Goal: Find specific page/section: Find specific page/section

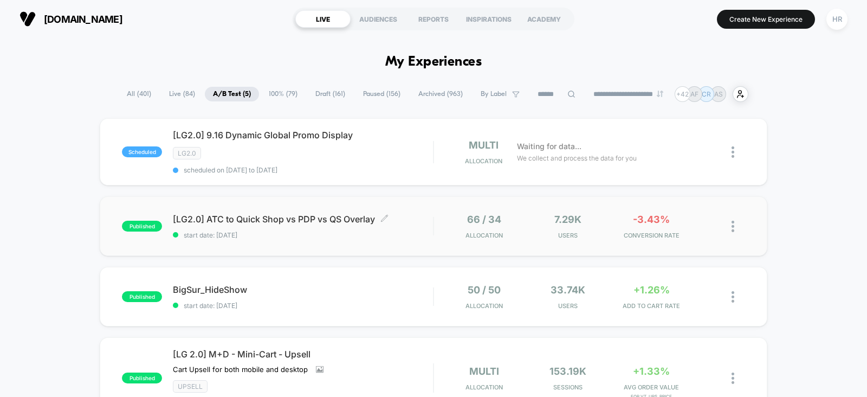
scroll to position [152, 0]
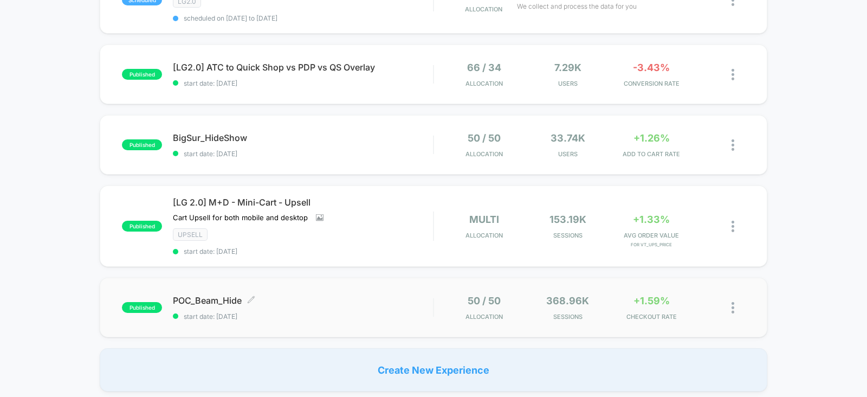
click at [397, 312] on span "start date: [DATE]" at bounding box center [303, 316] width 260 height 8
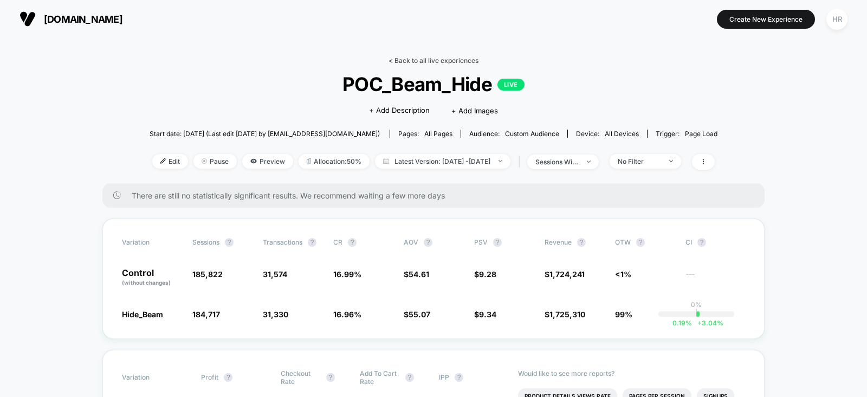
click at [442, 60] on link "< Back to all live experiences" at bounding box center [434, 60] width 90 height 8
